Goal: Obtain resource: Obtain resource

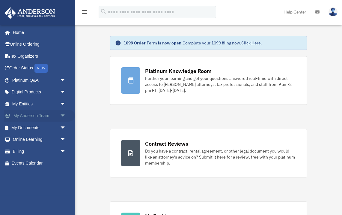
click at [62, 117] on span "arrow_drop_down" at bounding box center [66, 116] width 12 height 12
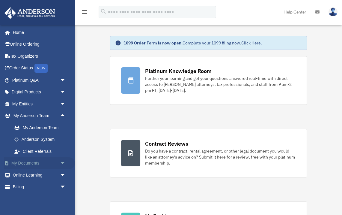
click at [32, 165] on link "My Documents arrow_drop_down" at bounding box center [39, 163] width 71 height 12
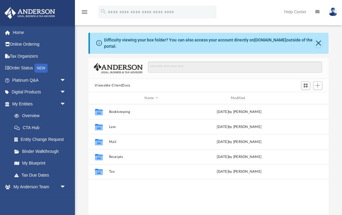
scroll to position [136, 240]
click at [320, 43] on button "Close" at bounding box center [318, 43] width 8 height 8
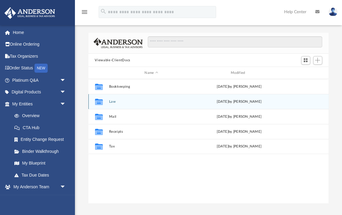
click at [110, 101] on button "Law" at bounding box center [151, 102] width 85 height 4
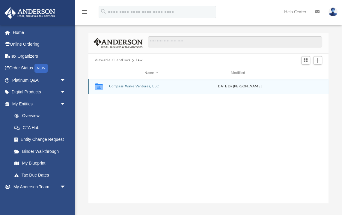
click at [122, 85] on button "Compass Wake Ventures, LLC" at bounding box center [151, 87] width 85 height 4
click at [122, 85] on button "Initial Docs" at bounding box center [151, 87] width 85 height 4
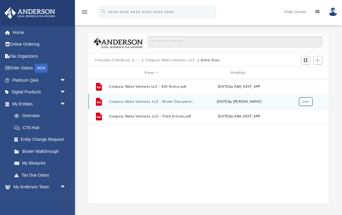
click at [305, 101] on span "More options" at bounding box center [305, 101] width 5 height 3
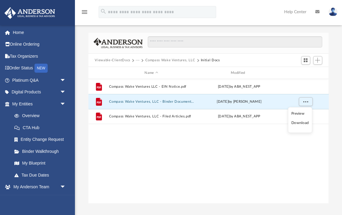
click at [301, 124] on li "Download" at bounding box center [299, 123] width 17 height 6
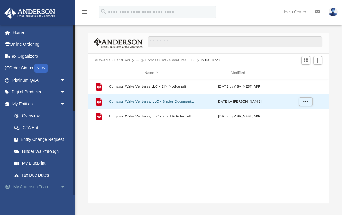
click at [61, 187] on span "arrow_drop_down" at bounding box center [66, 187] width 12 height 12
click at [65, 104] on span "arrow_drop_down" at bounding box center [66, 104] width 12 height 12
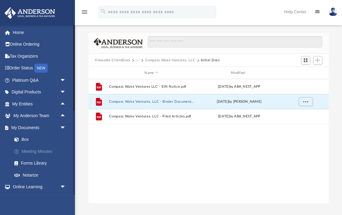
click at [47, 150] on link "Meeting Minutes" at bounding box center [41, 151] width 67 height 12
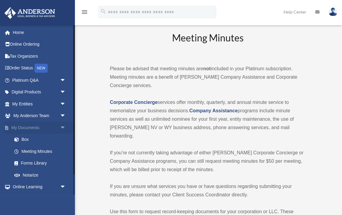
click at [31, 126] on link "My Documents arrow_drop_down" at bounding box center [39, 127] width 71 height 12
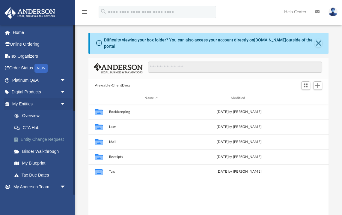
scroll to position [136, 240]
click at [27, 70] on link "Order Status NEW" at bounding box center [39, 68] width 71 height 12
click at [20, 32] on link "Home" at bounding box center [39, 32] width 71 height 12
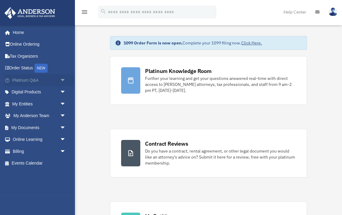
click at [63, 79] on span "arrow_drop_down" at bounding box center [66, 80] width 12 height 12
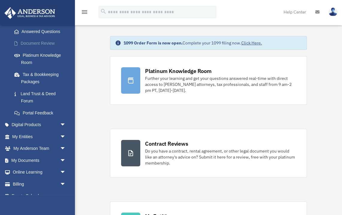
scroll to position [99, 0]
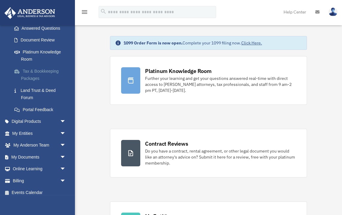
click at [37, 76] on link "Tax & Bookkeeping Packages" at bounding box center [41, 74] width 67 height 19
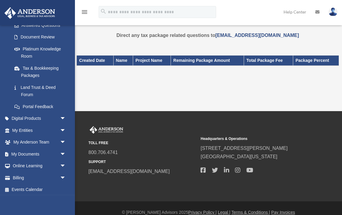
scroll to position [104, 0]
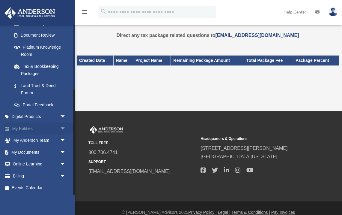
click at [41, 128] on link "My Entities arrow_drop_down" at bounding box center [39, 128] width 71 height 12
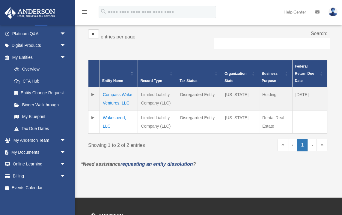
scroll to position [103, 0]
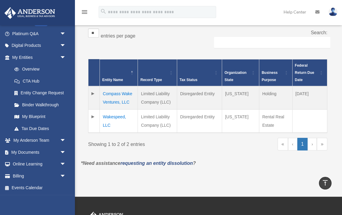
click at [94, 94] on td at bounding box center [93, 97] width 11 height 23
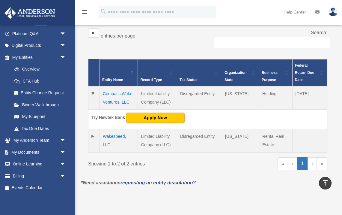
click at [126, 95] on td "Compass Wake Ventures, LLC" at bounding box center [119, 97] width 38 height 23
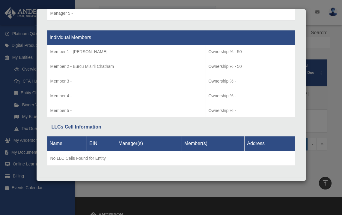
scroll to position [617, 0]
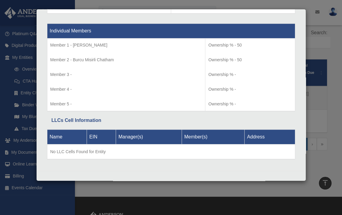
click at [319, 28] on div "Details × Articles Sent Organizational Date" at bounding box center [171, 107] width 342 height 215
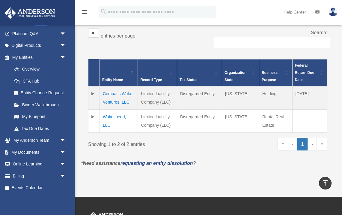
click at [93, 94] on td at bounding box center [93, 97] width 11 height 23
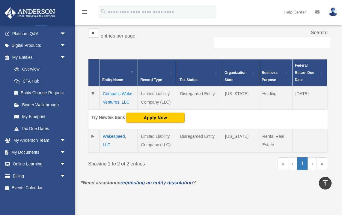
click at [93, 94] on td at bounding box center [93, 97] width 11 height 23
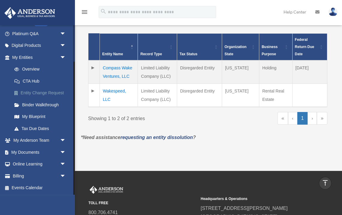
scroll to position [129, 0]
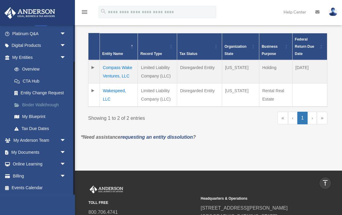
click at [48, 103] on link "Binder Walkthrough" at bounding box center [41, 105] width 67 height 12
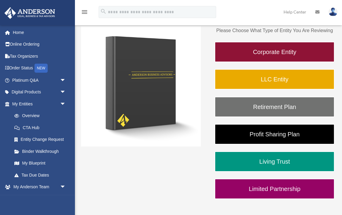
scroll to position [82, 0]
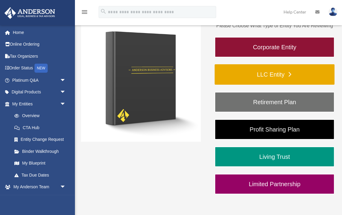
click at [282, 74] on link "LLC Entity" at bounding box center [275, 74] width 120 height 20
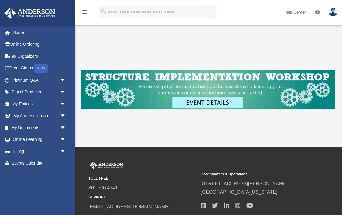
scroll to position [168, 0]
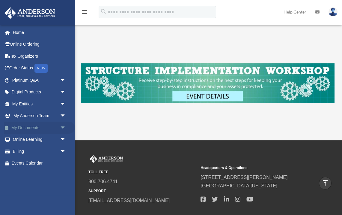
click at [62, 128] on span "arrow_drop_down" at bounding box center [66, 127] width 12 height 12
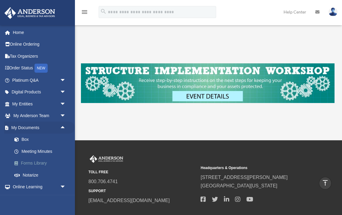
click at [42, 163] on link "Forms Library" at bounding box center [41, 163] width 67 height 12
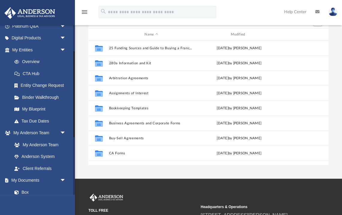
scroll to position [49, 0]
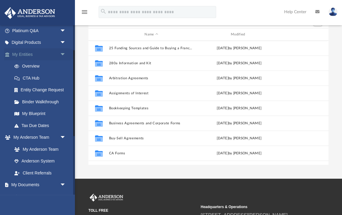
click at [63, 55] on span "arrow_drop_down" at bounding box center [66, 54] width 12 height 12
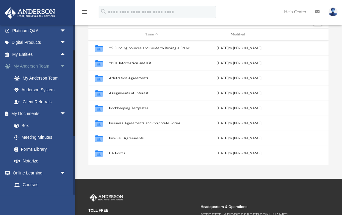
click at [63, 67] on span "arrow_drop_down" at bounding box center [66, 66] width 12 height 12
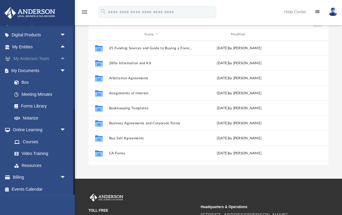
scroll to position [58, 0]
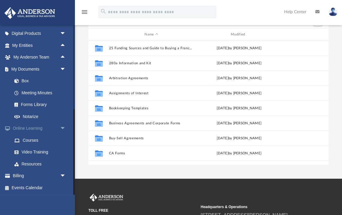
click at [61, 129] on span "arrow_drop_down" at bounding box center [66, 128] width 12 height 12
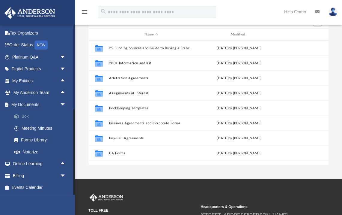
click at [28, 115] on link "Box" at bounding box center [41, 116] width 67 height 12
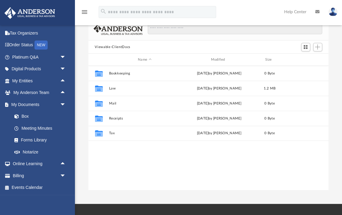
scroll to position [136, 240]
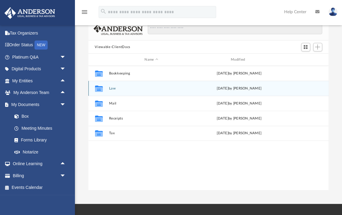
click at [104, 90] on div "Collaborated Folder" at bounding box center [98, 89] width 15 height 10
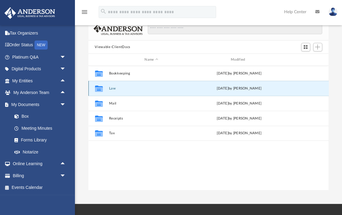
click at [111, 86] on button "Law" at bounding box center [151, 88] width 85 height 4
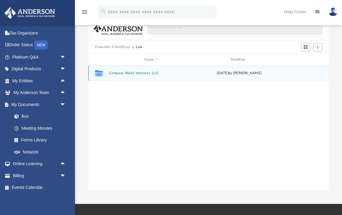
click at [130, 70] on div "Collaborated Folder Compass Wake Ventures, LLC [DATE] by [PERSON_NAME]" at bounding box center [208, 73] width 240 height 15
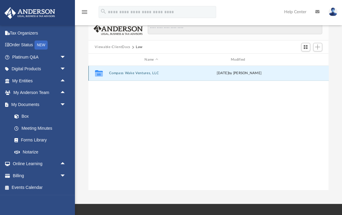
click at [135, 73] on button "Compass Wake Ventures, LLC" at bounding box center [151, 73] width 85 height 4
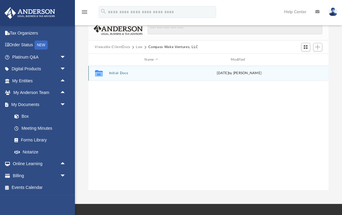
click at [122, 73] on button "Initial Docs" at bounding box center [151, 73] width 85 height 4
